Goal: Find specific page/section: Find specific page/section

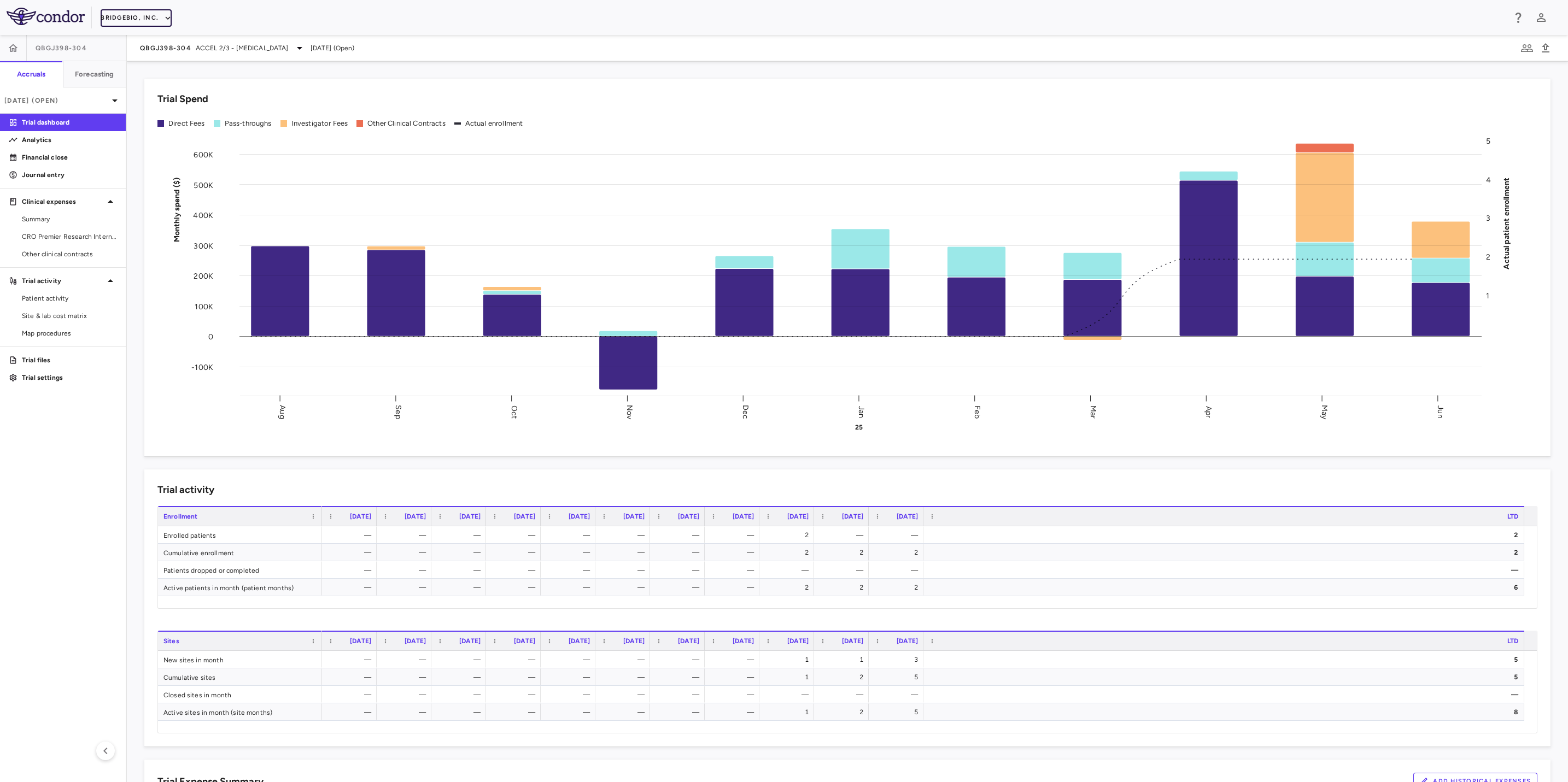
click at [132, 14] on button "BridgeBio, Inc." at bounding box center [137, 17] width 71 height 17
click at [137, 34] on li "Acelyrin" at bounding box center [146, 39] width 91 height 17
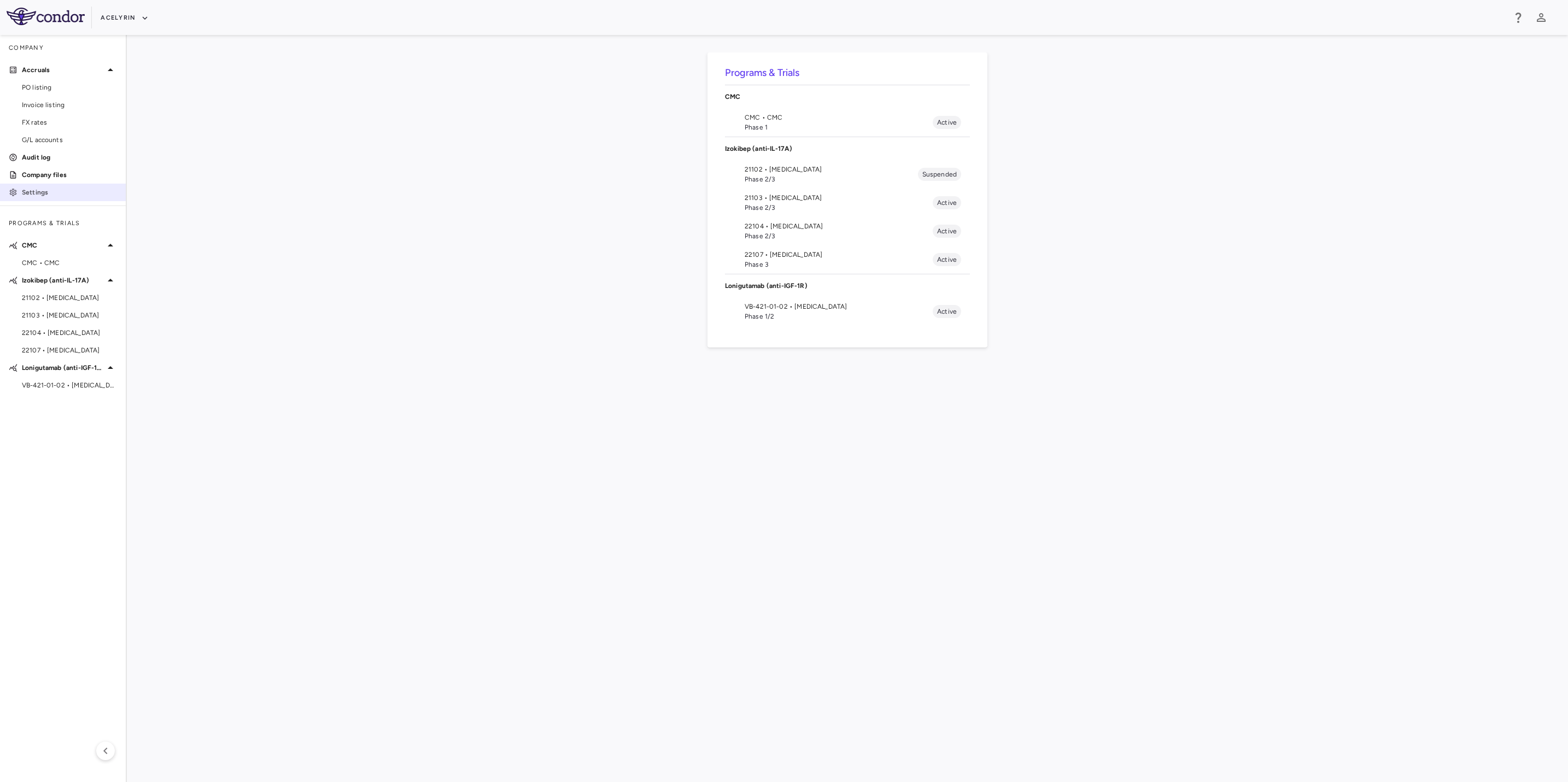
click at [61, 186] on link "Settings" at bounding box center [63, 193] width 126 height 17
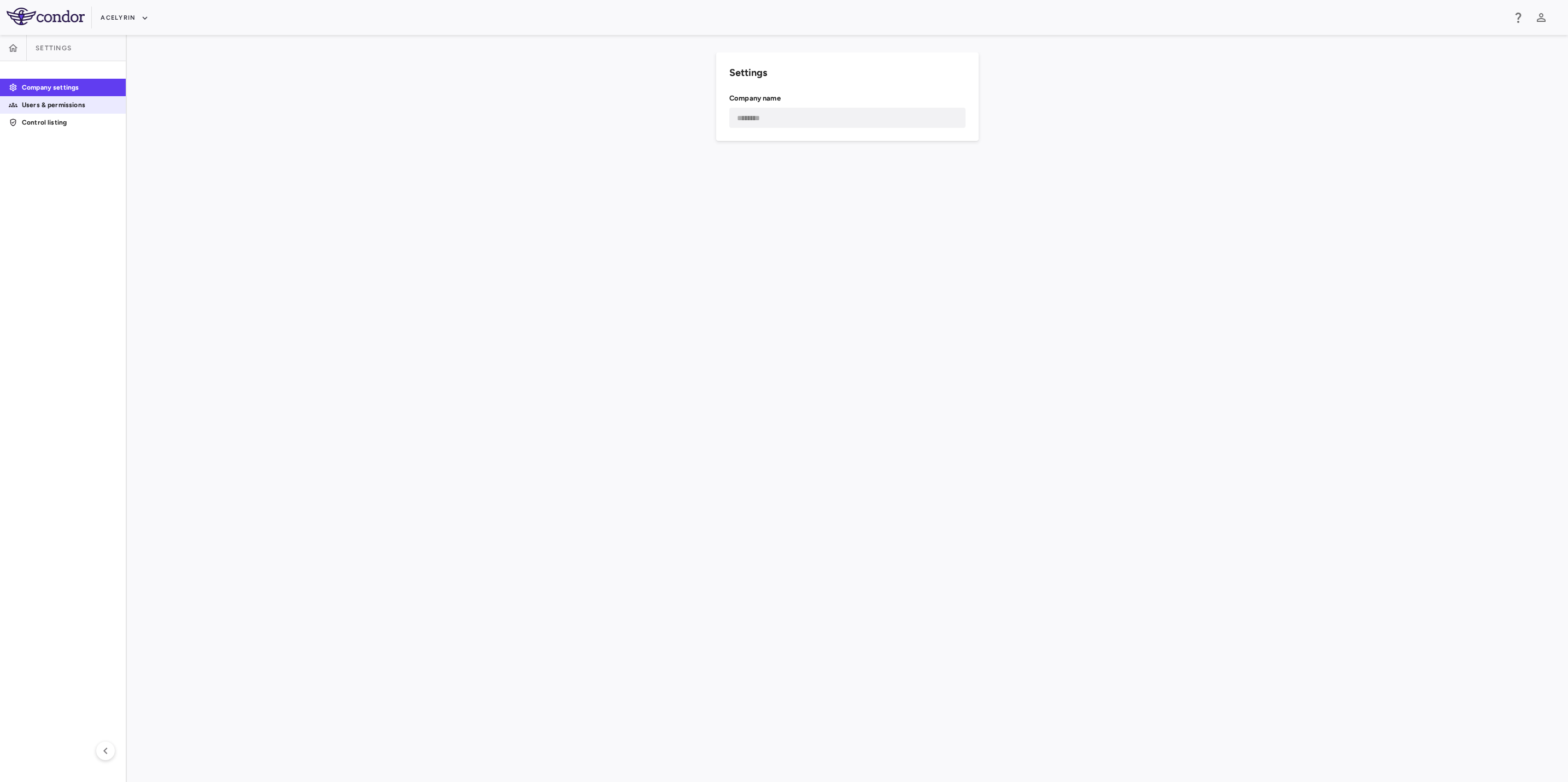
click at [86, 110] on link "Users & permissions" at bounding box center [63, 105] width 126 height 17
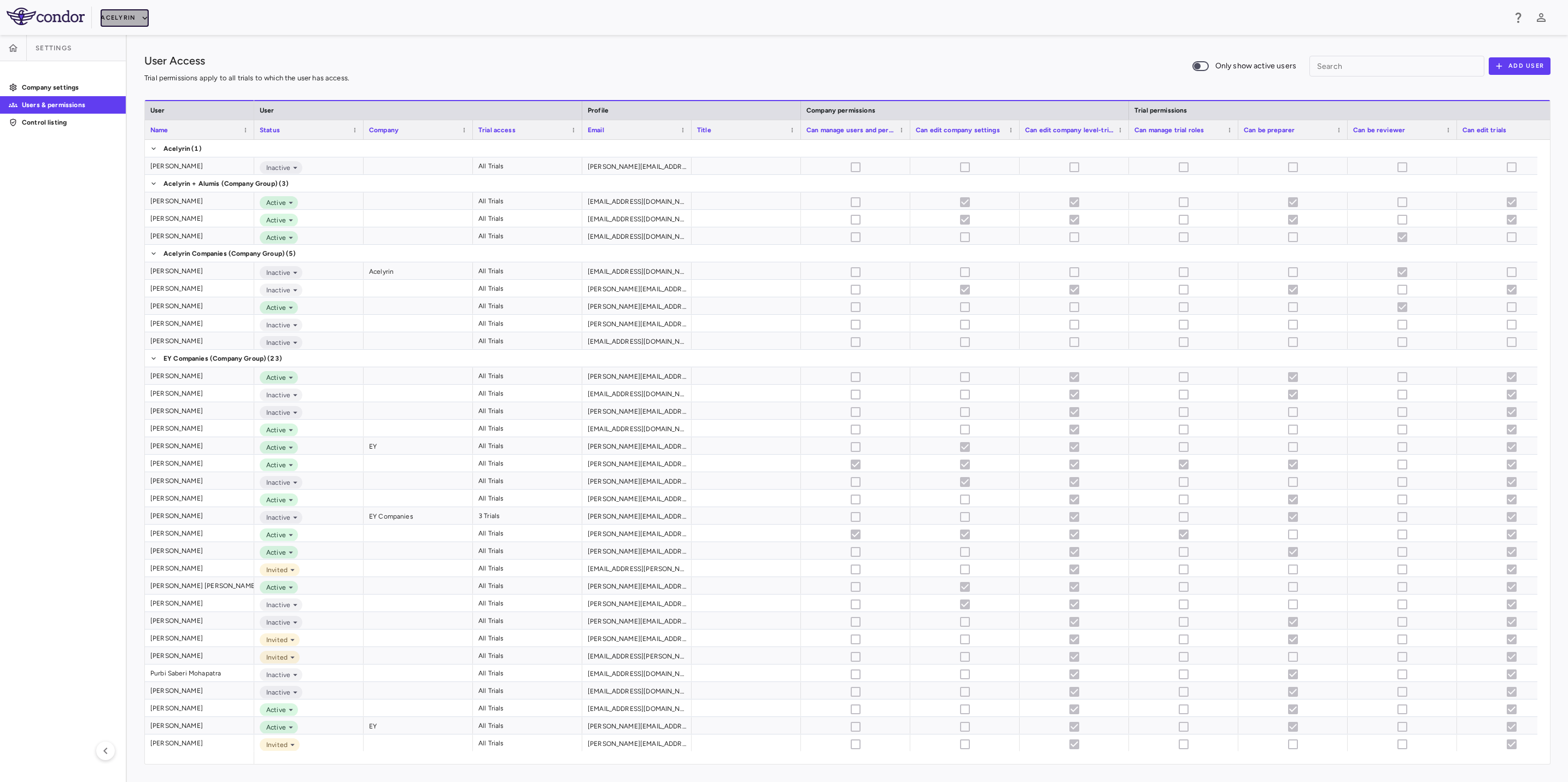
click at [128, 11] on button "Acelyrin" at bounding box center [124, 17] width 48 height 17
click at [144, 55] on li "Acelyrin - CMC" at bounding box center [146, 56] width 91 height 17
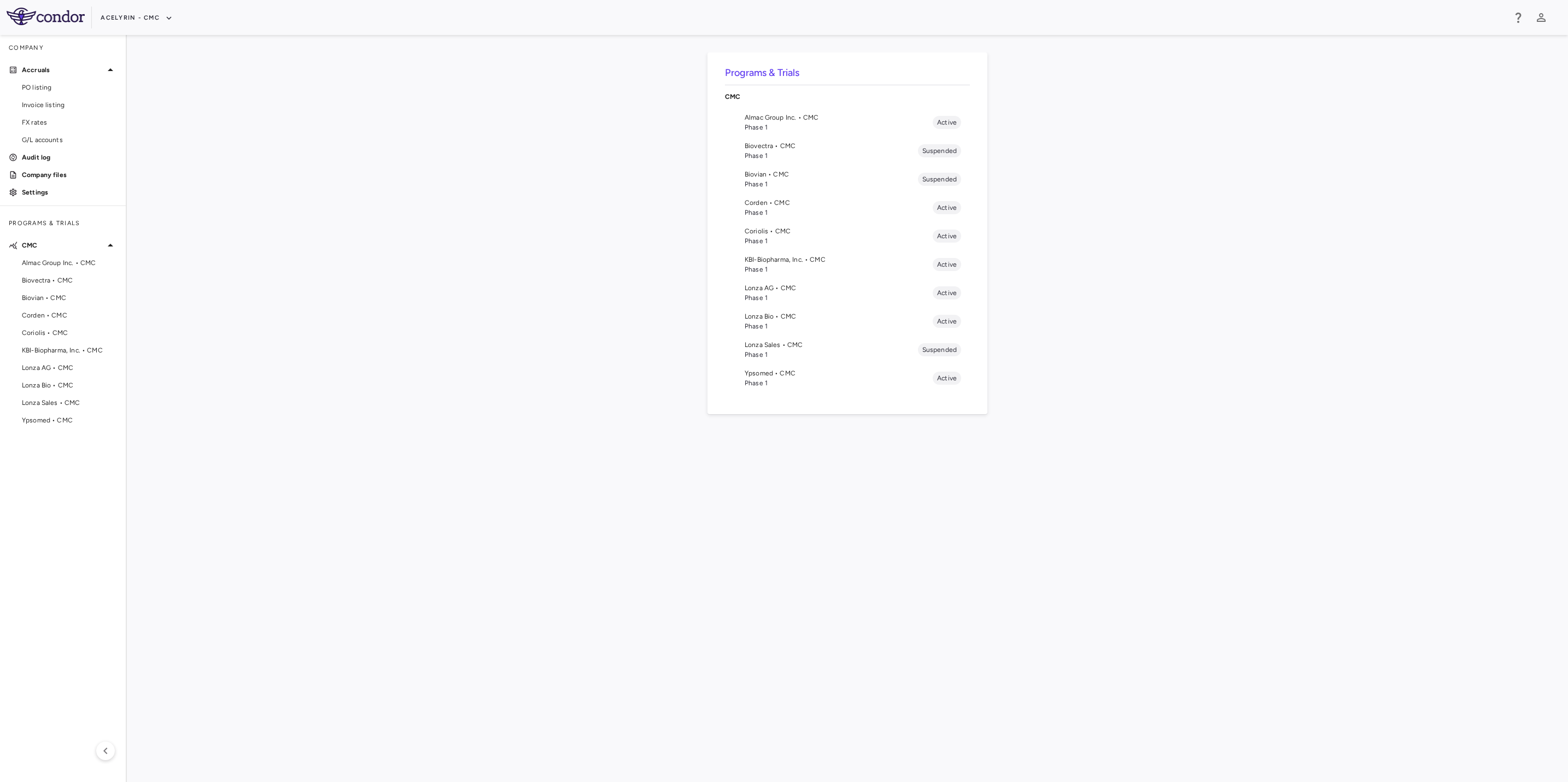
click at [68, 204] on aside "Company Accruals PO listing Invoice listing FX rates G/L accounts Audit log Com…" at bounding box center [63, 408] width 127 height 747
click at [65, 193] on p "Settings" at bounding box center [69, 192] width 95 height 10
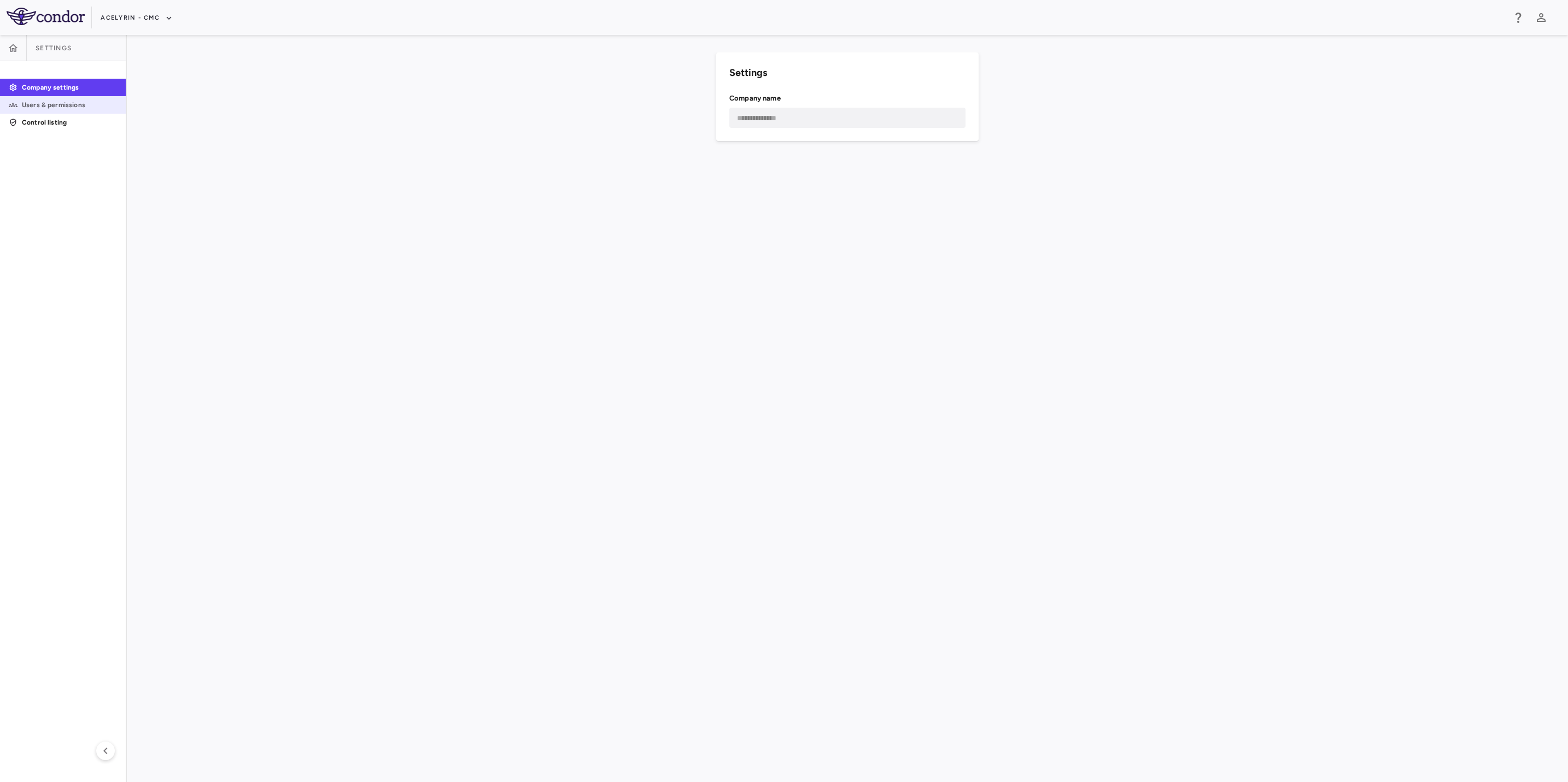
click at [95, 104] on p "Users & permissions" at bounding box center [69, 105] width 95 height 10
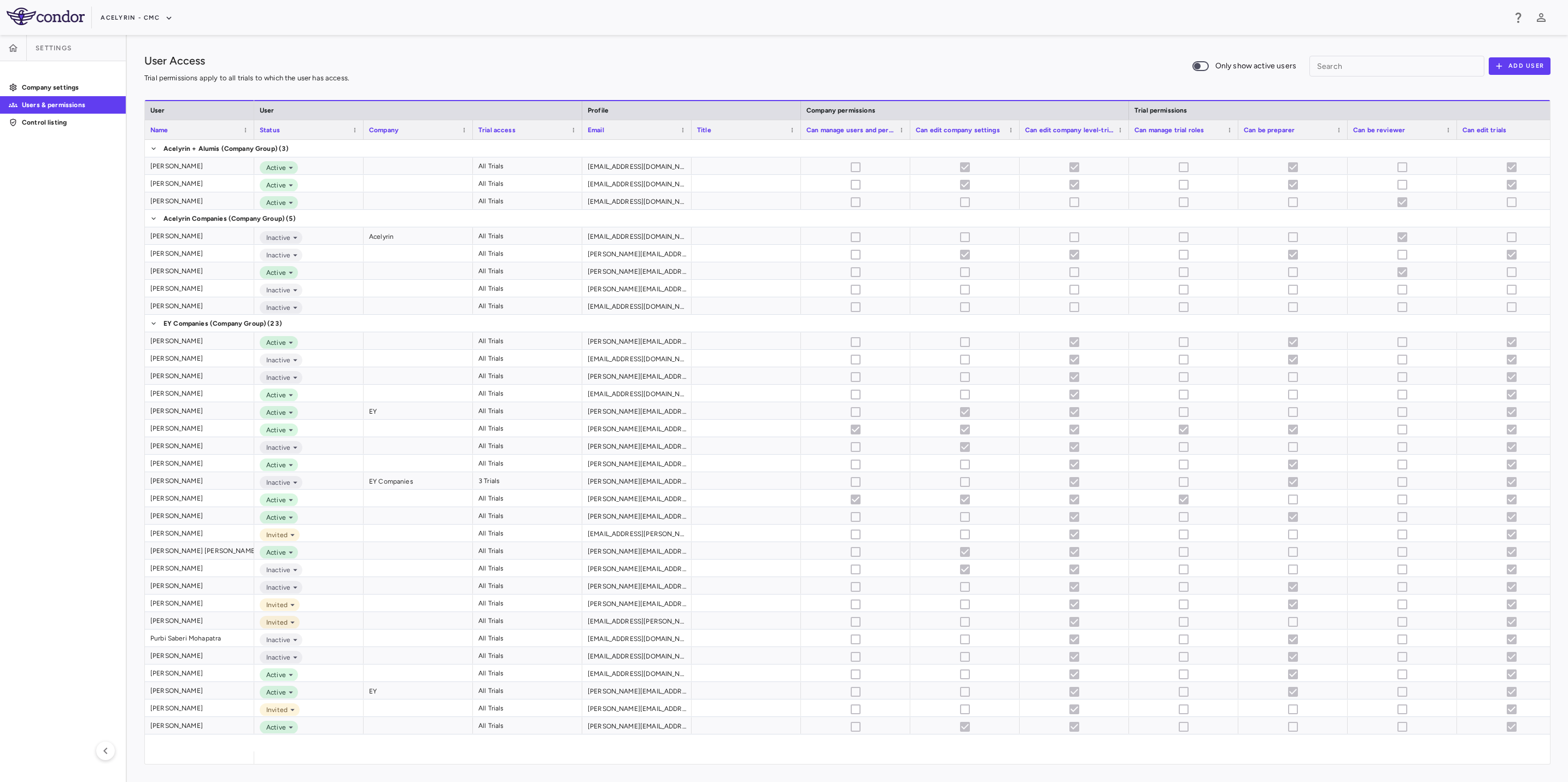
click at [169, 27] on div "Acelyrin - CMC" at bounding box center [803, 18] width 1404 height 18
click at [166, 15] on icon "button" at bounding box center [168, 17] width 10 height 10
click at [156, 73] on li "Acelyrin - Translational" at bounding box center [146, 72] width 91 height 17
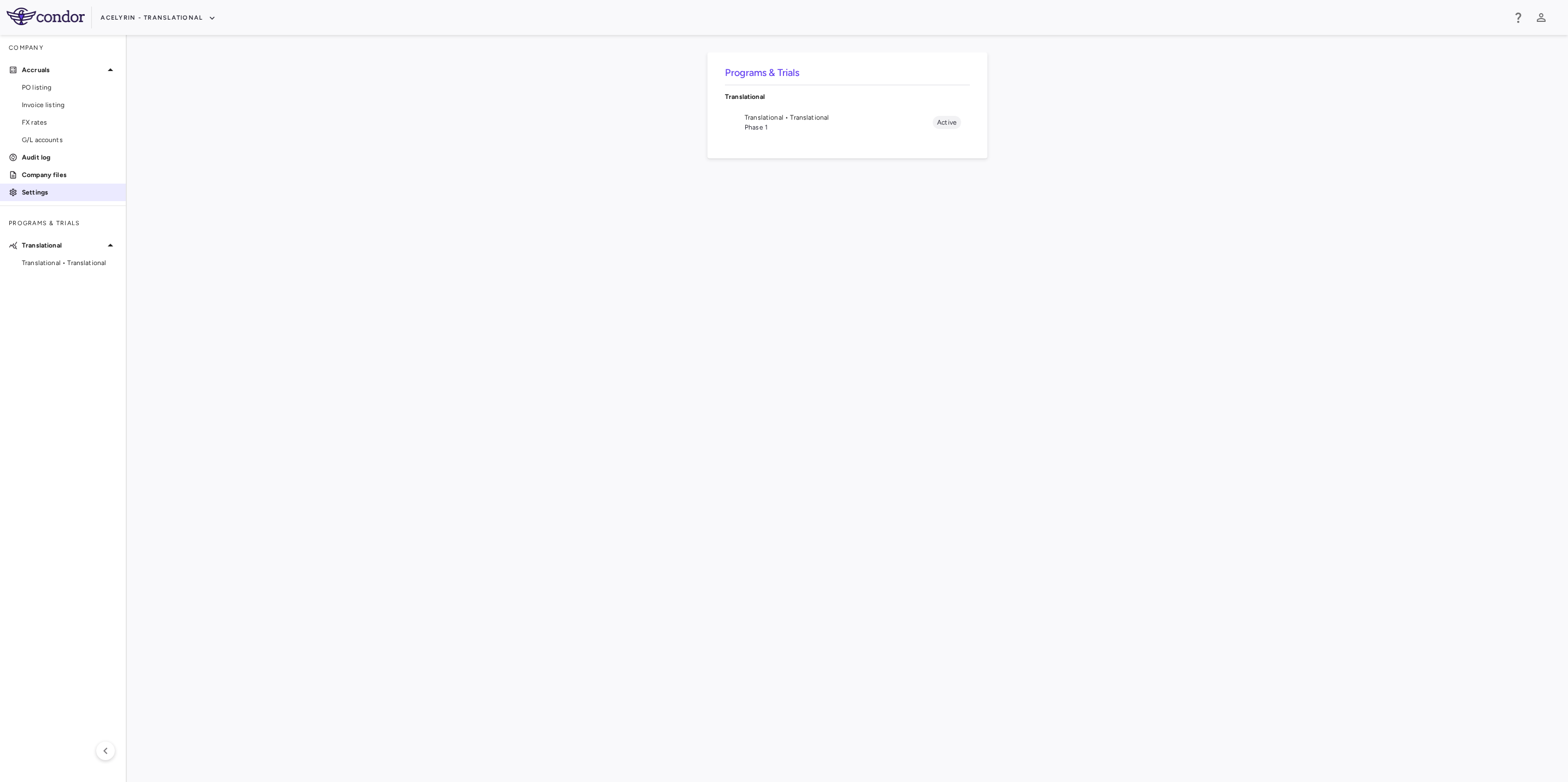
click at [60, 187] on p "Settings" at bounding box center [69, 192] width 95 height 10
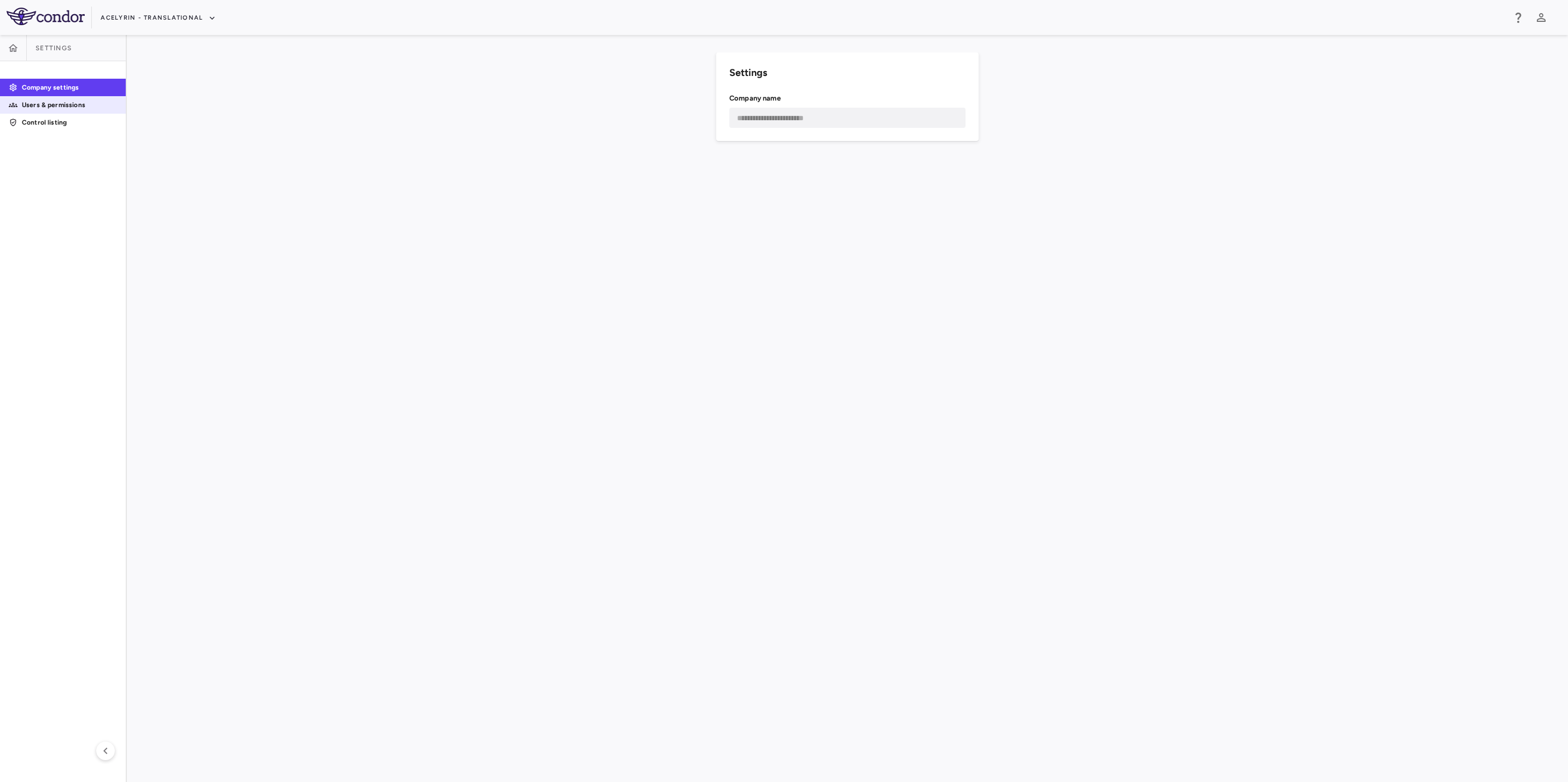
click at [89, 100] on p "Users & permissions" at bounding box center [69, 105] width 95 height 10
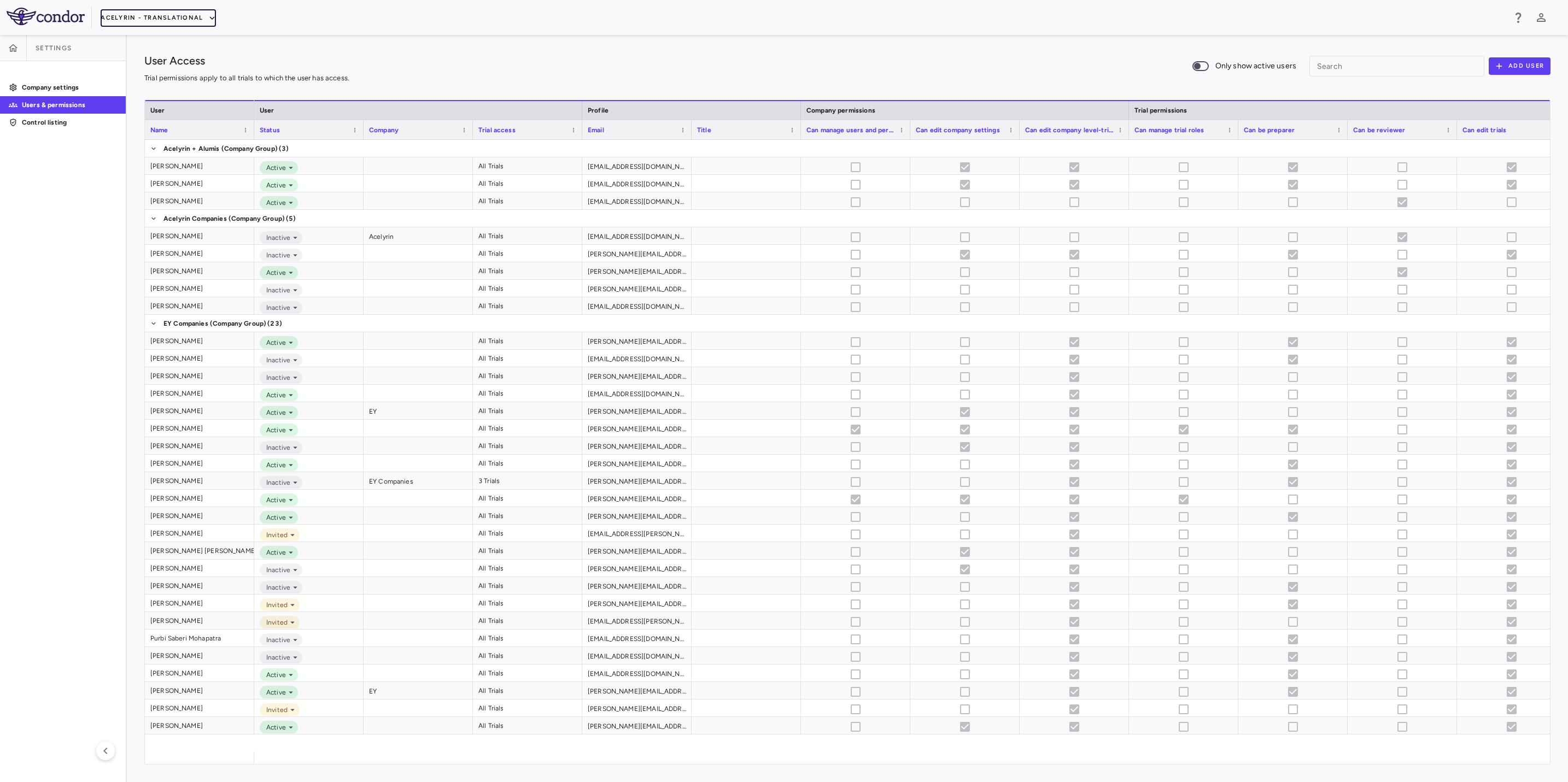
click at [185, 20] on button "Acelyrin - Translational" at bounding box center [159, 17] width 115 height 17
click at [130, 159] on li "IntraBio" at bounding box center [146, 154] width 91 height 17
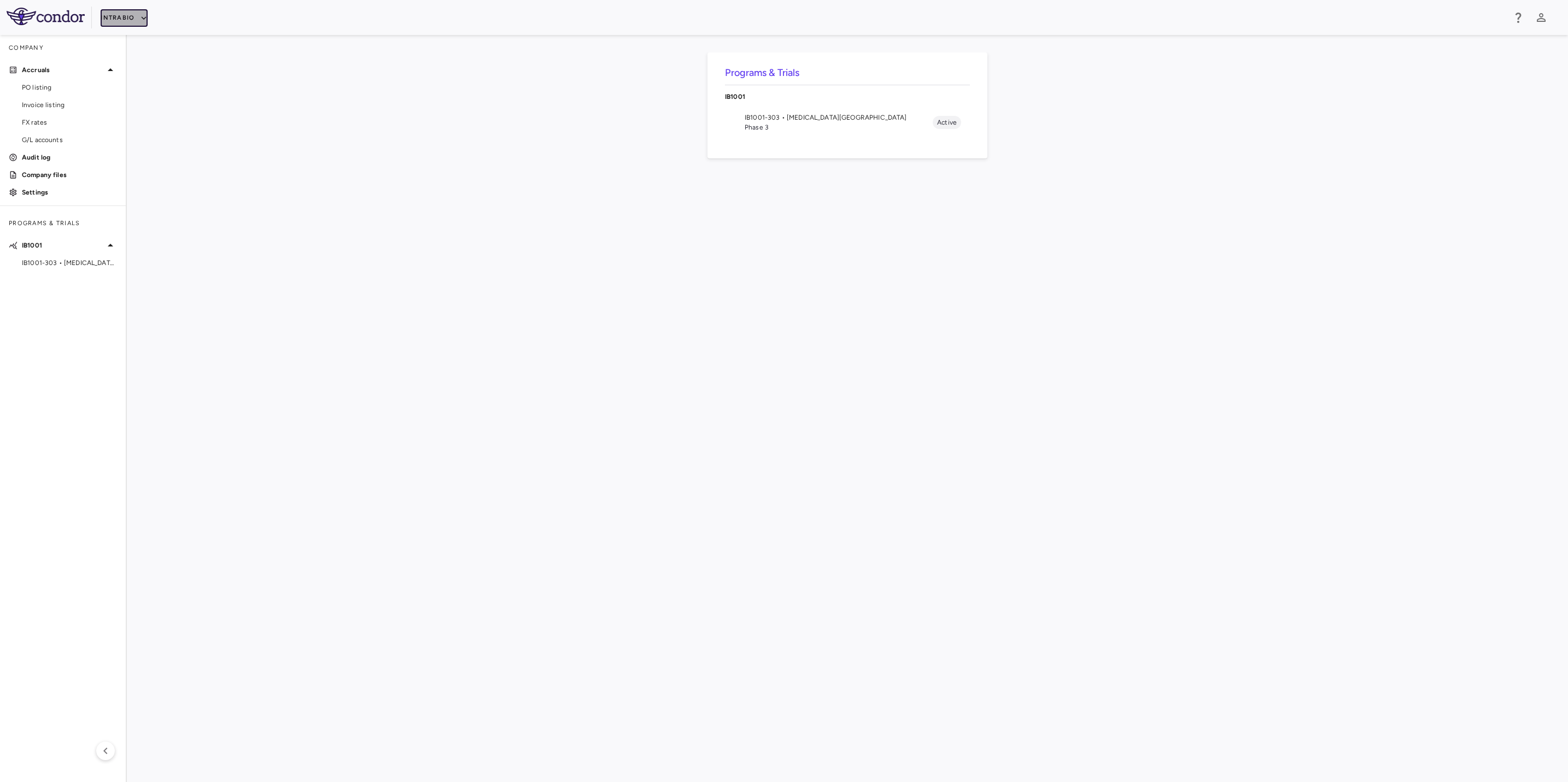
click at [134, 20] on button "IntraBio" at bounding box center [124, 17] width 47 height 17
click at [158, 38] on li "Acelyrin" at bounding box center [146, 39] width 91 height 17
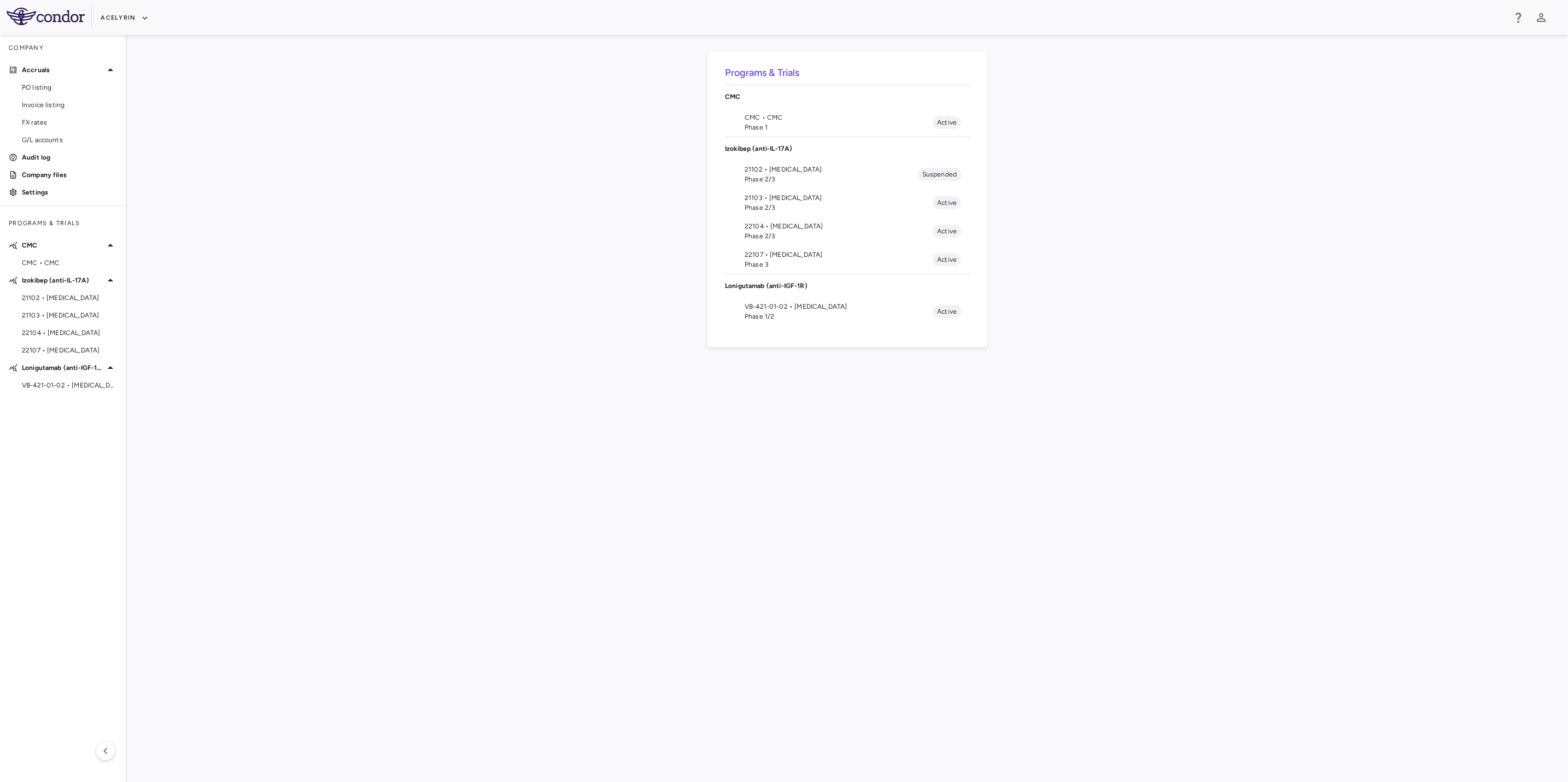
click at [802, 313] on span "Phase 1/2" at bounding box center [839, 316] width 188 height 10
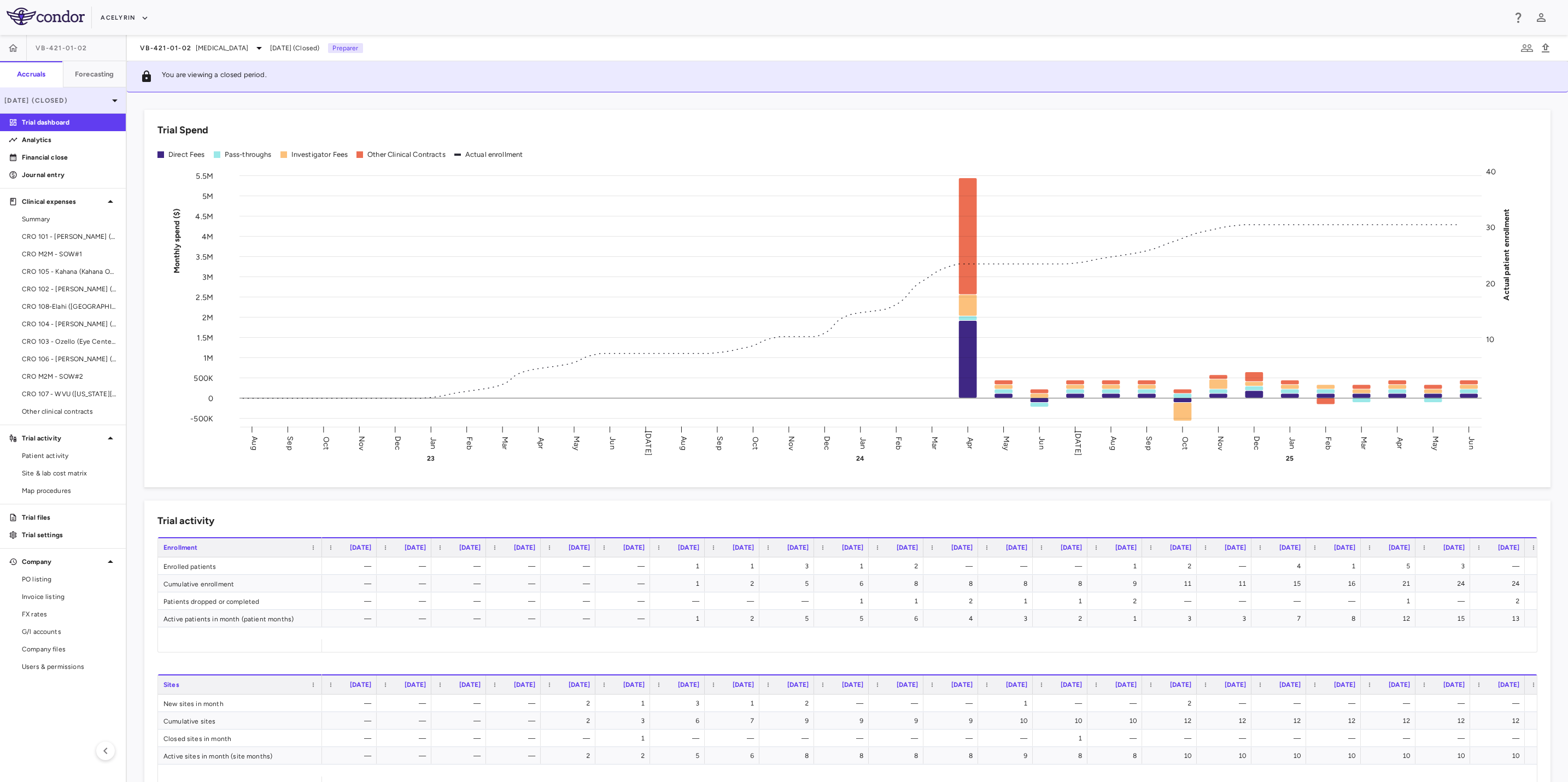
click at [104, 93] on div "[DATE] (Closed)" at bounding box center [63, 100] width 126 height 27
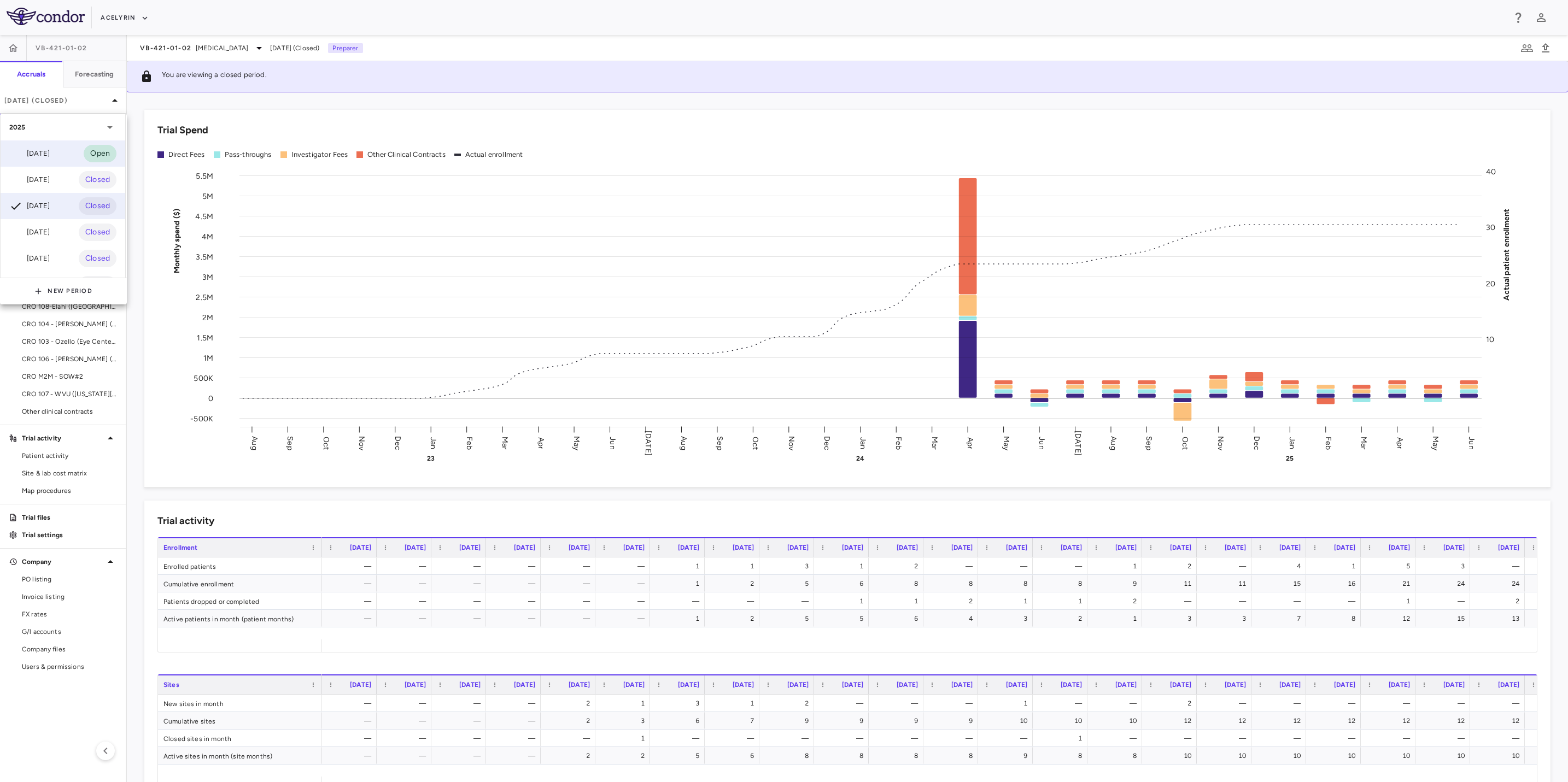
click at [62, 149] on div "[DATE] Open" at bounding box center [63, 153] width 124 height 27
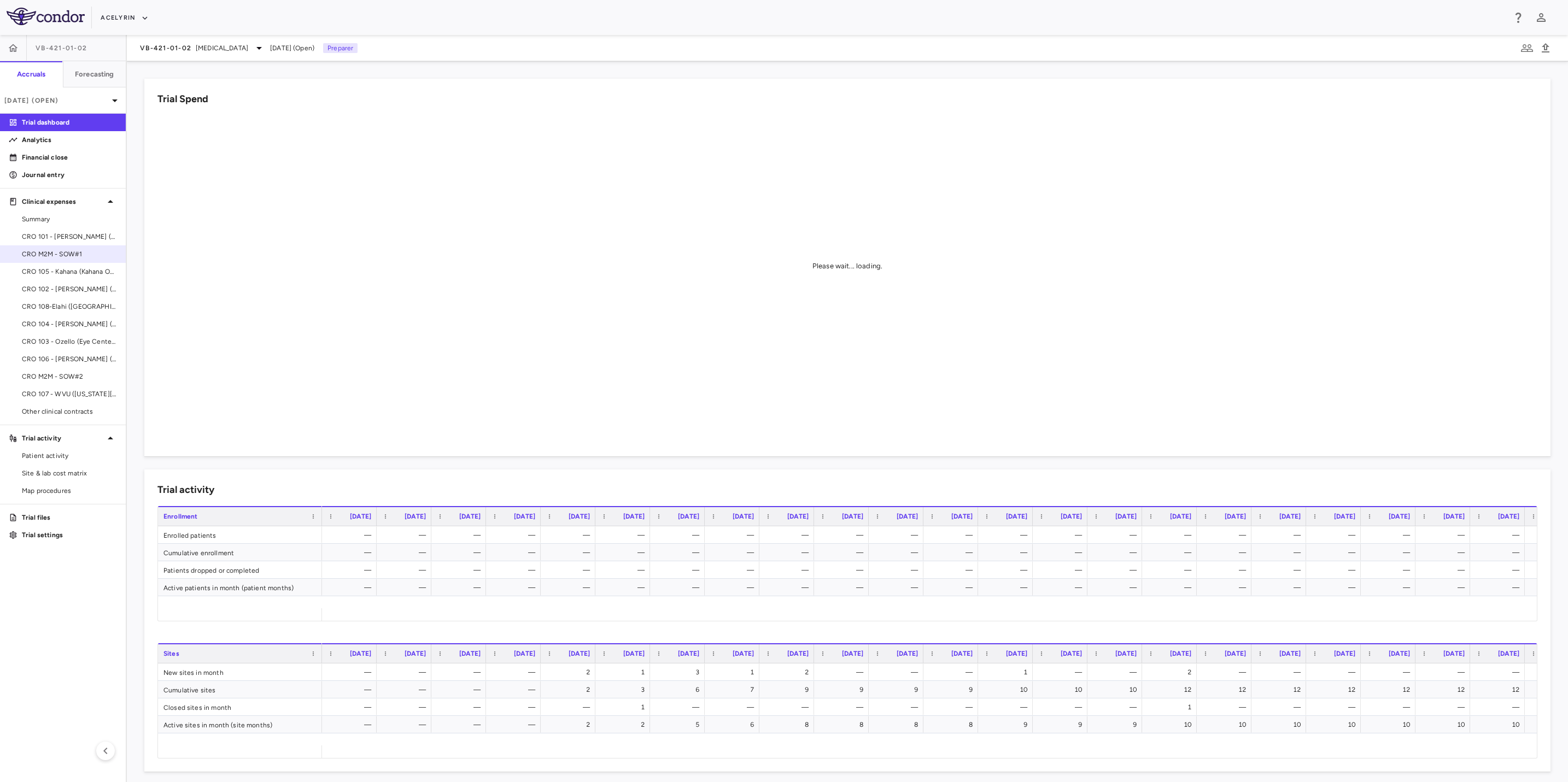
click at [80, 254] on span "CRO M2M - SOW#1" at bounding box center [69, 253] width 95 height 10
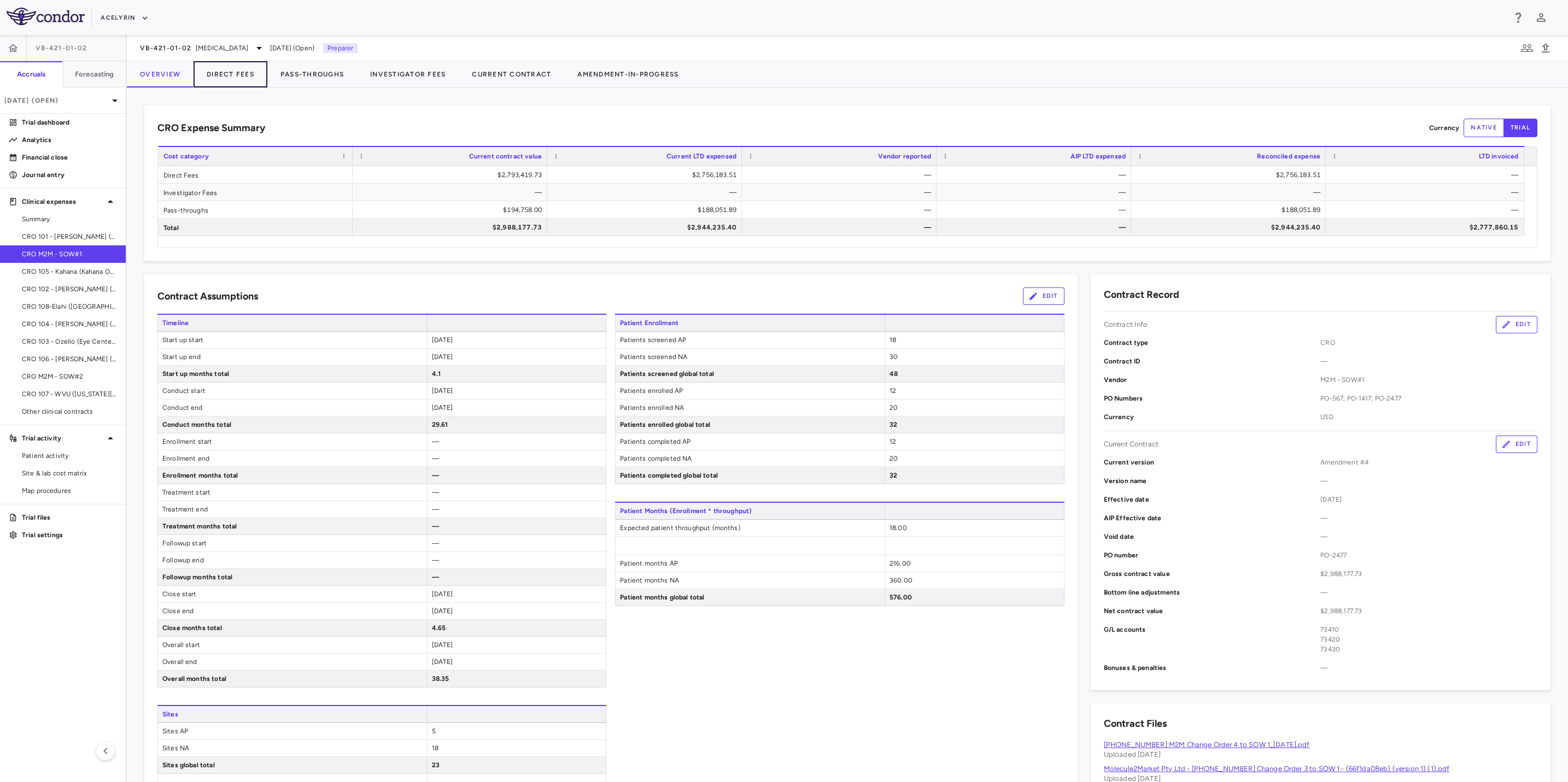
drag, startPoint x: 237, startPoint y: 77, endPoint x: 410, endPoint y: 120, distance: 178.3
click at [237, 77] on button "Direct Fees" at bounding box center [230, 74] width 74 height 27
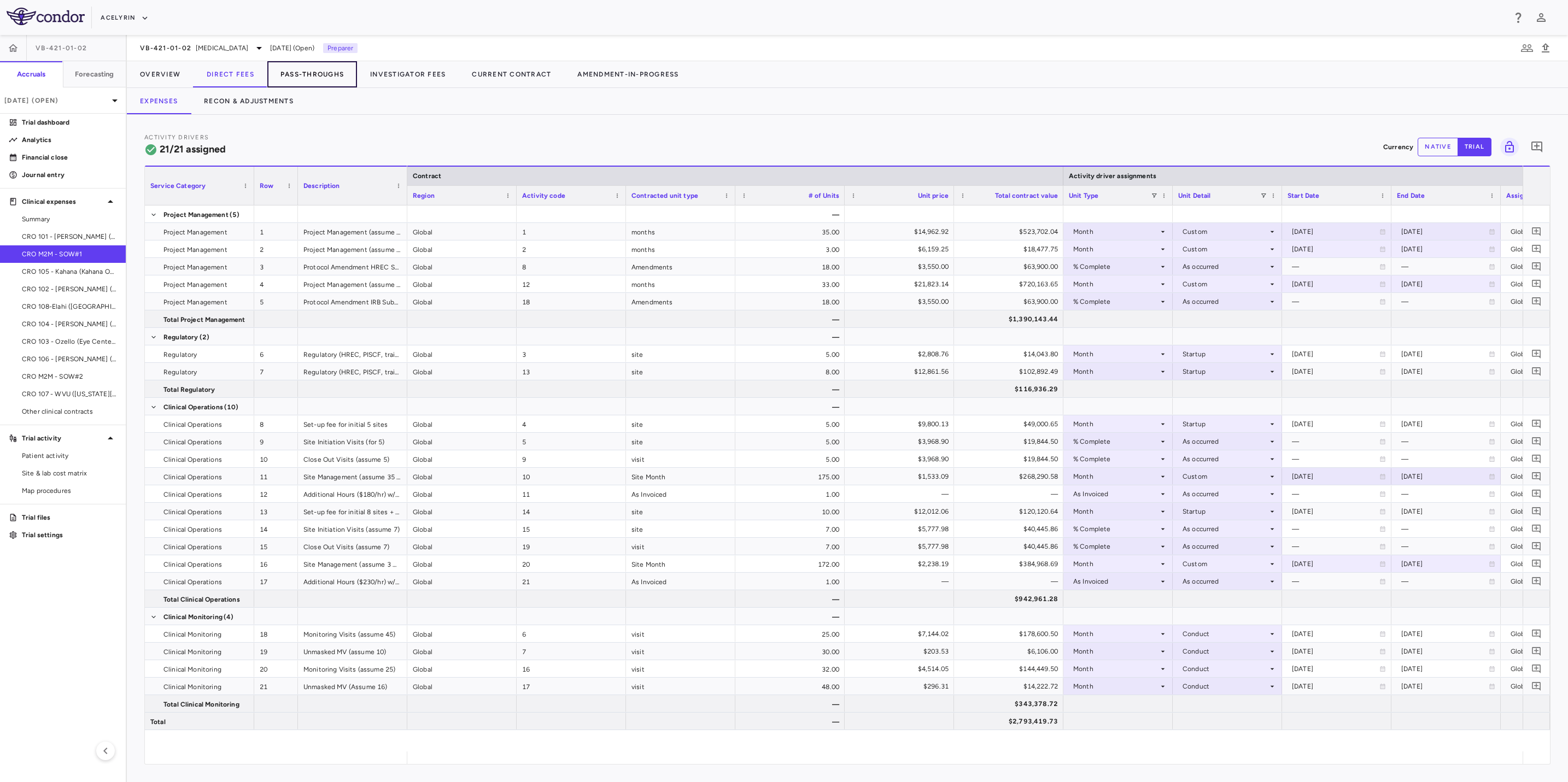
click at [328, 79] on button "Pass-Throughs" at bounding box center [312, 74] width 90 height 27
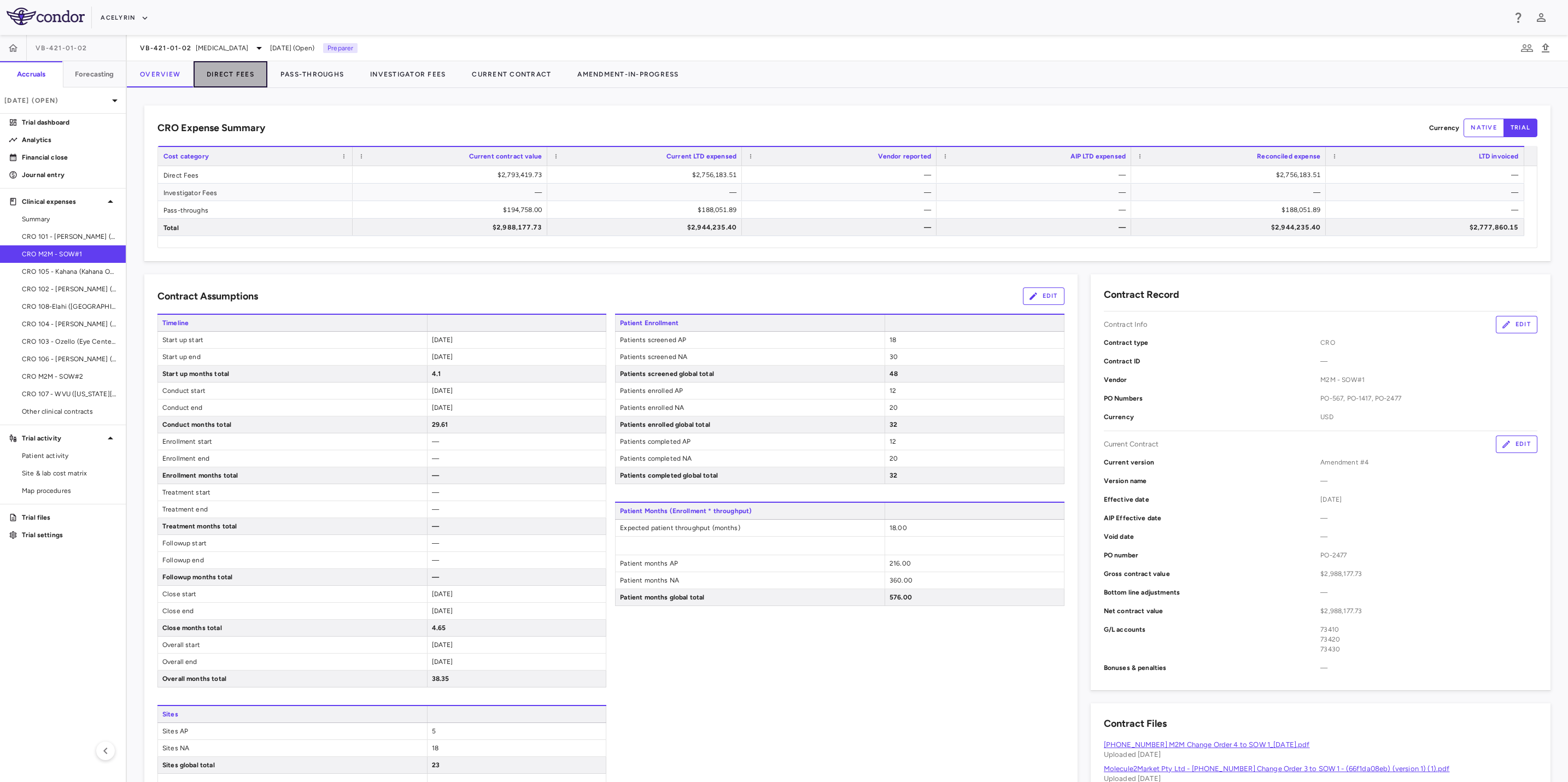
click at [244, 74] on button "Direct Fees" at bounding box center [230, 74] width 74 height 27
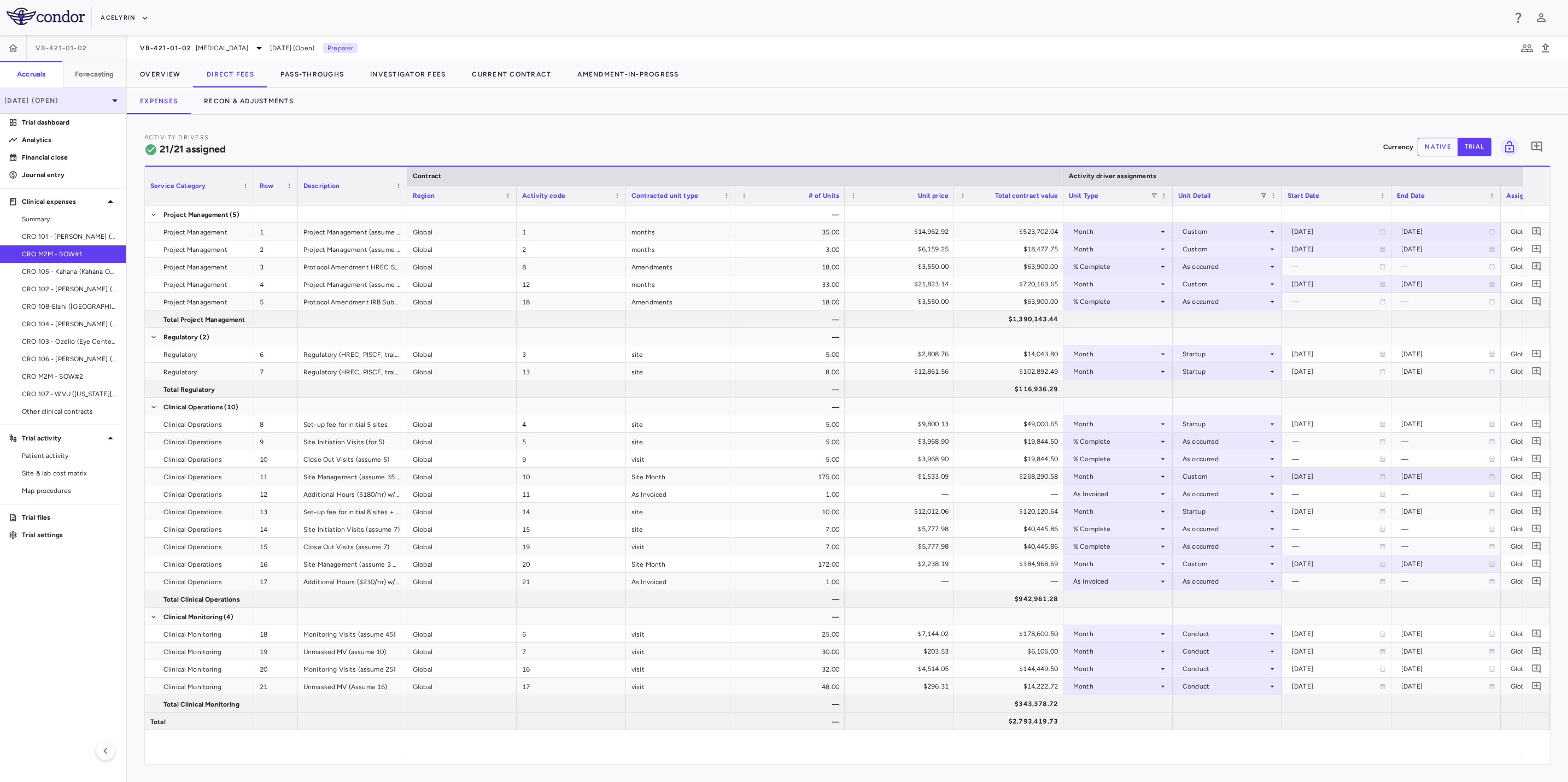
click at [107, 105] on div "[DATE] (Open)" at bounding box center [63, 100] width 126 height 27
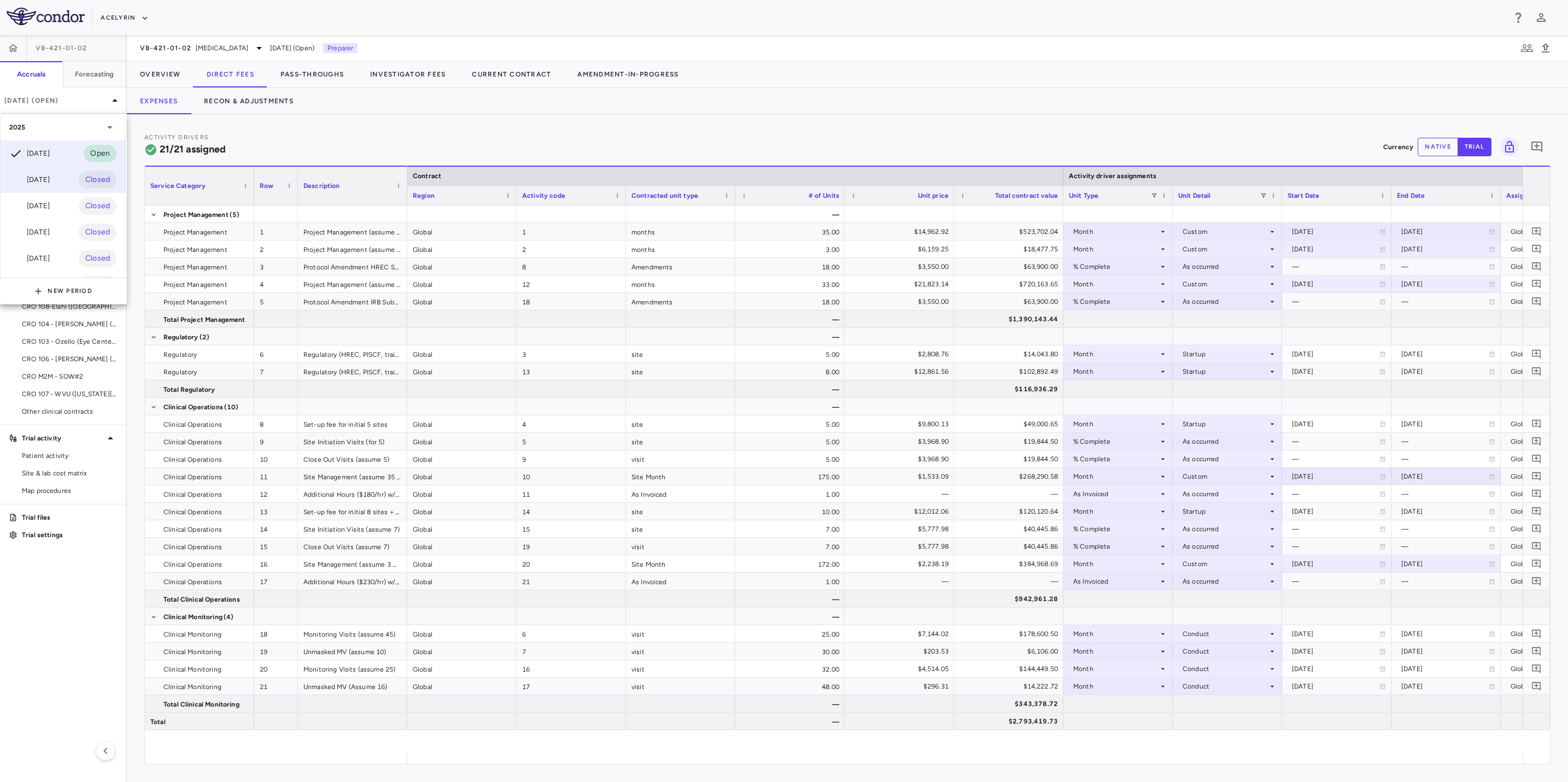
click at [43, 179] on div "[DATE]" at bounding box center [29, 179] width 40 height 13
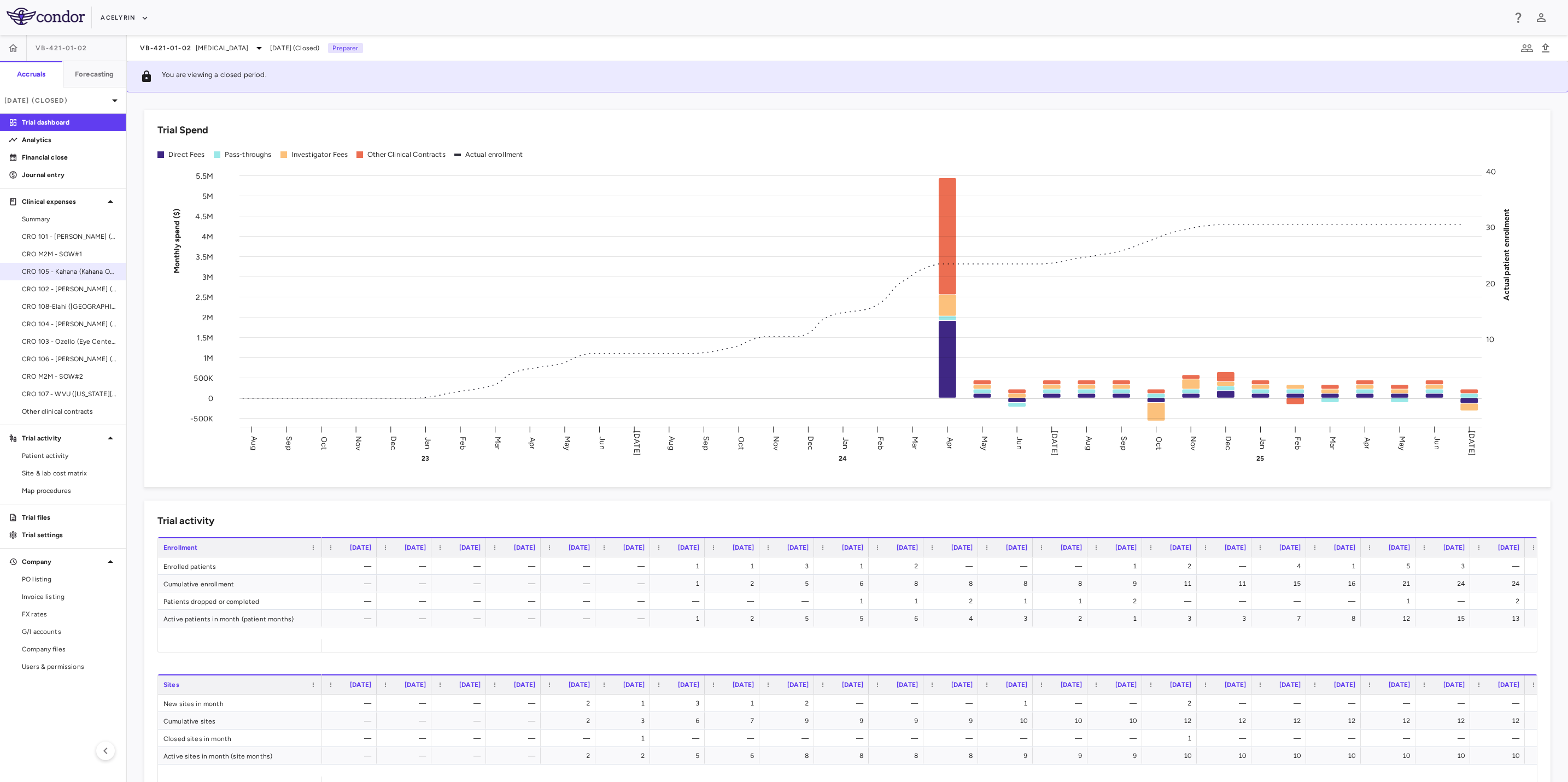
click at [68, 262] on div "CRO 105 - Kahana (Kahana Oculoplastic Surgery)" at bounding box center [63, 271] width 126 height 17
click at [74, 253] on span "CRO M2M - SOW#1" at bounding box center [69, 253] width 95 height 10
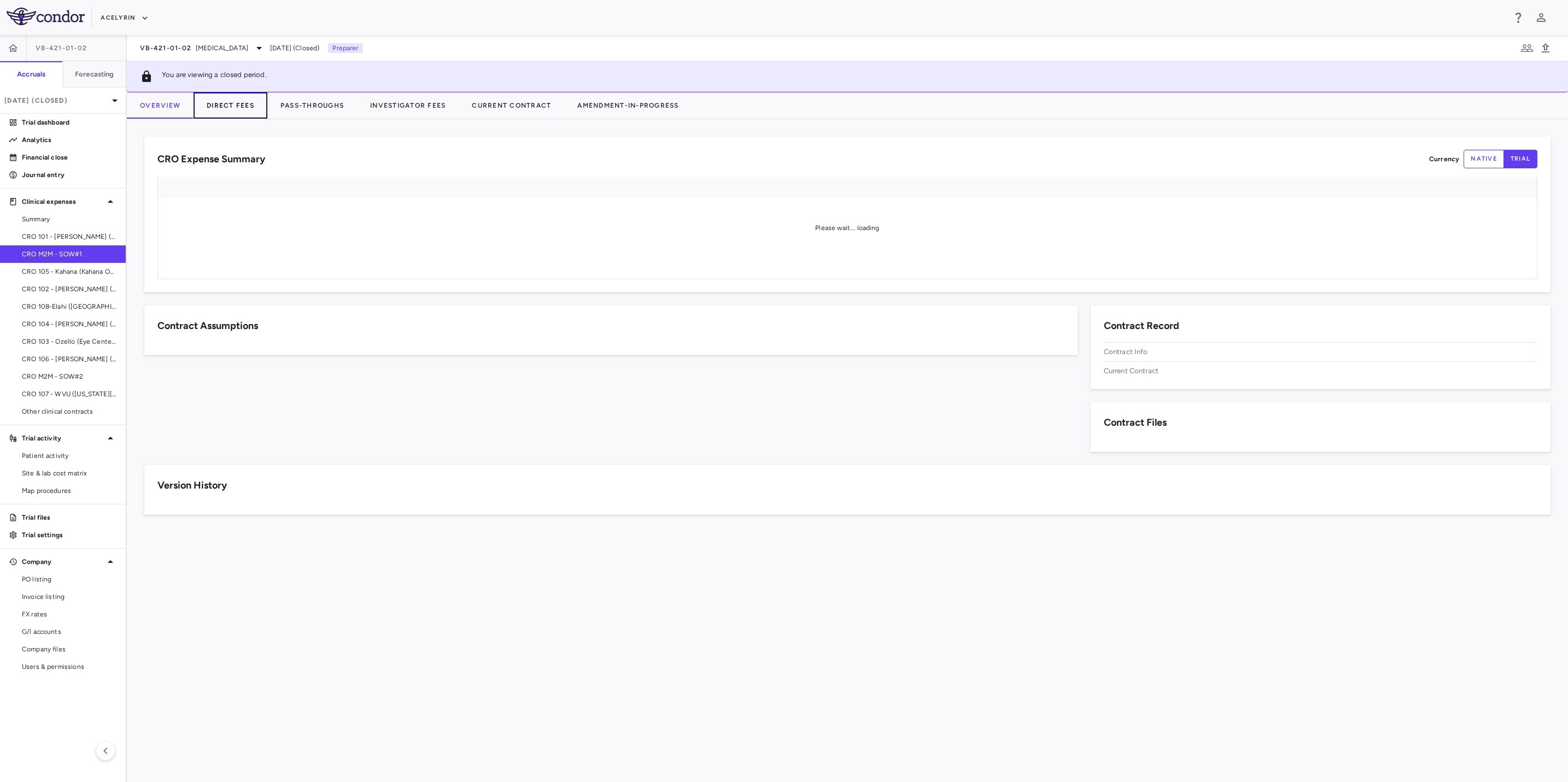
click at [238, 110] on button "Direct Fees" at bounding box center [230, 105] width 74 height 27
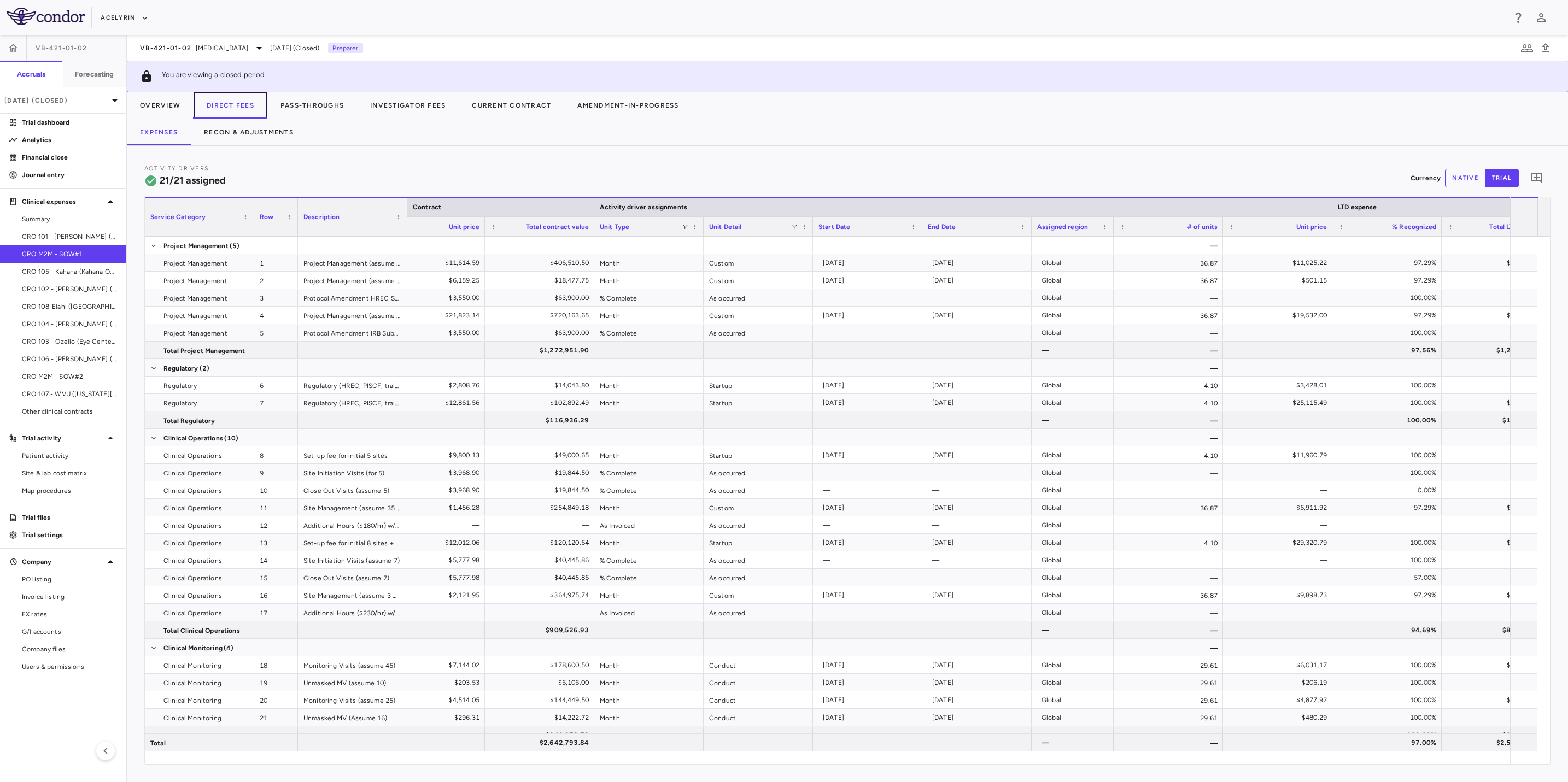
scroll to position [11, 0]
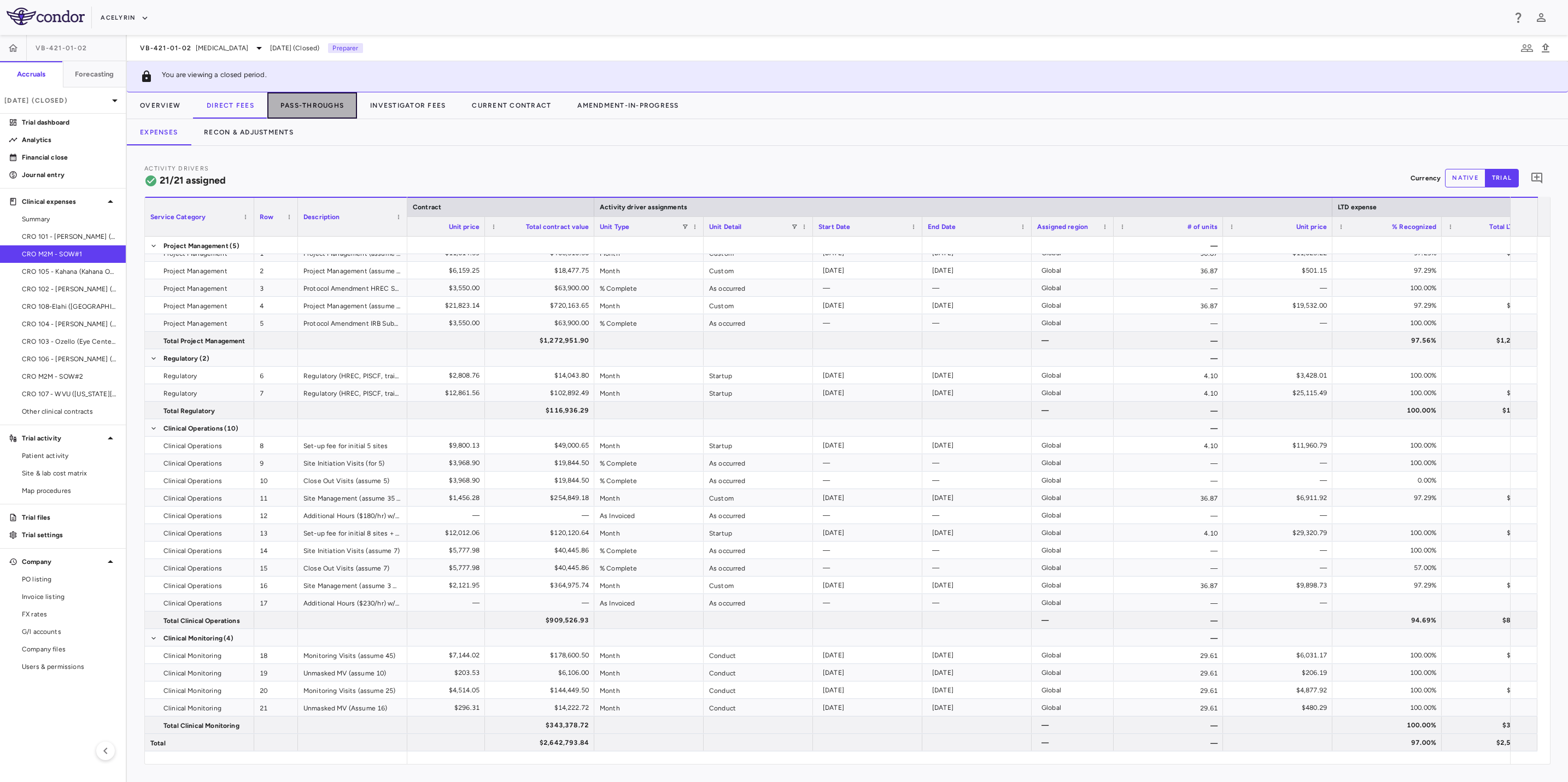
click at [313, 102] on button "Pass-Throughs" at bounding box center [312, 105] width 90 height 27
